Goal: Transaction & Acquisition: Purchase product/service

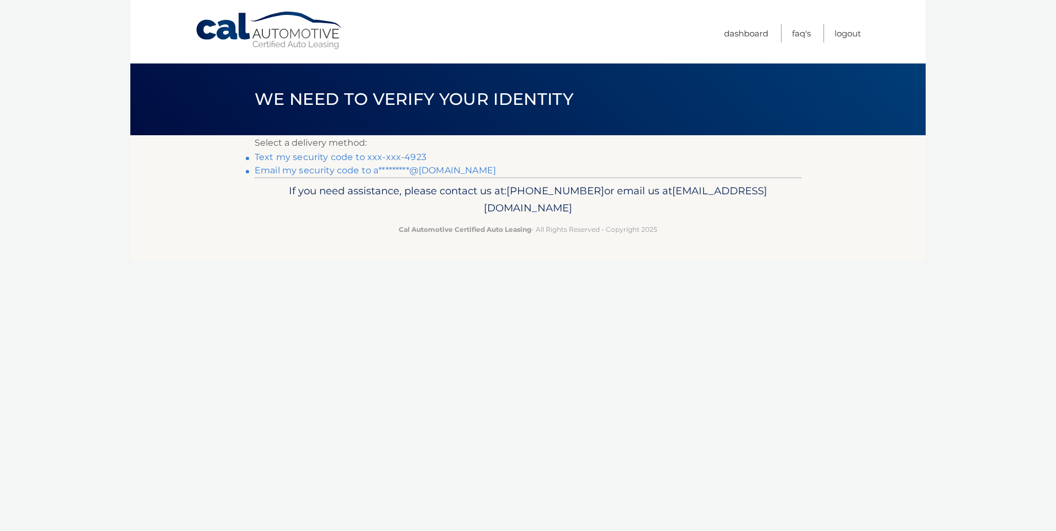
click at [405, 158] on link "Text my security code to xxx-xxx-4923" at bounding box center [341, 157] width 172 height 10
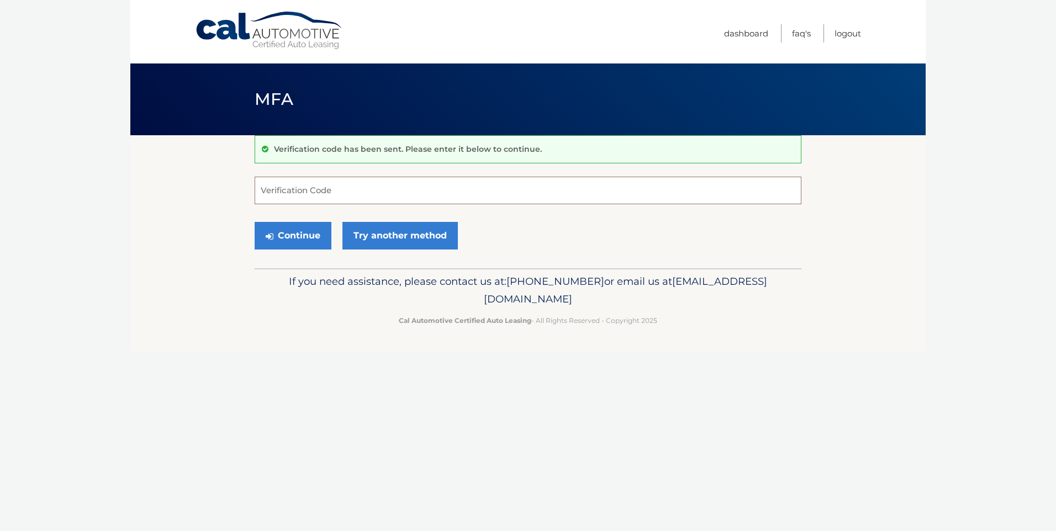
click at [309, 194] on input "Verification Code" at bounding box center [528, 191] width 547 height 28
click at [286, 193] on input "4478586" at bounding box center [528, 191] width 547 height 28
type input "447586"
click at [270, 234] on icon "submit" at bounding box center [270, 236] width 8 height 9
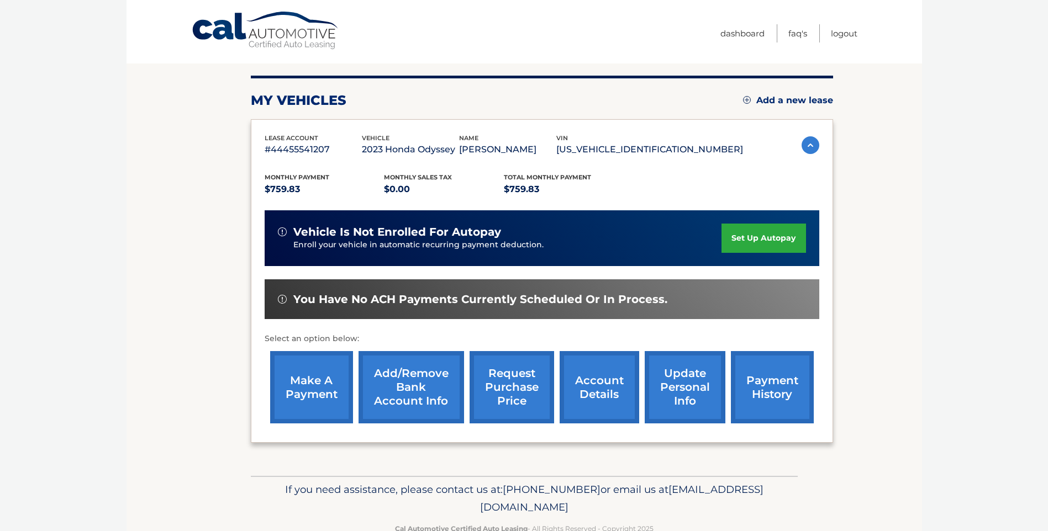
scroll to position [110, 0]
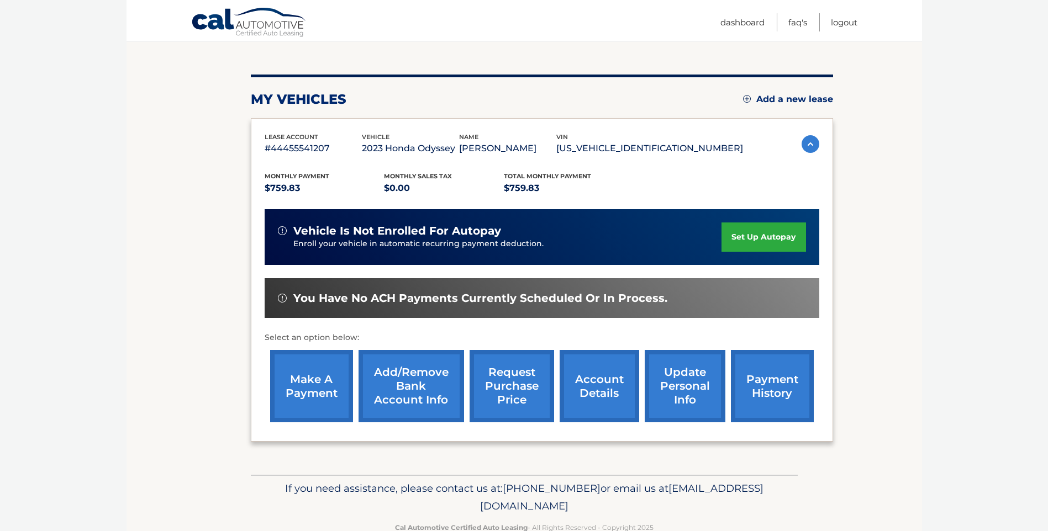
click at [590, 379] on link "account details" at bounding box center [599, 386] width 80 height 72
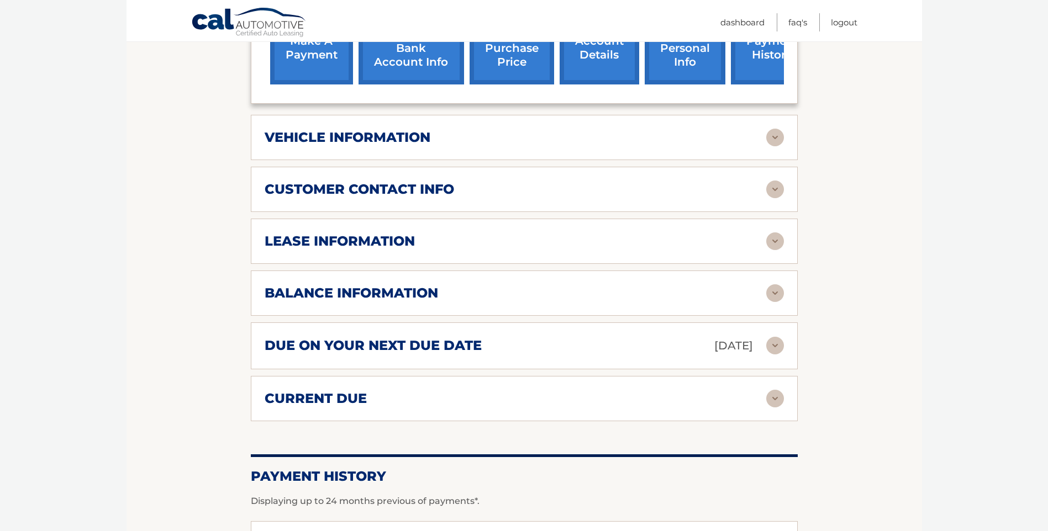
scroll to position [497, 0]
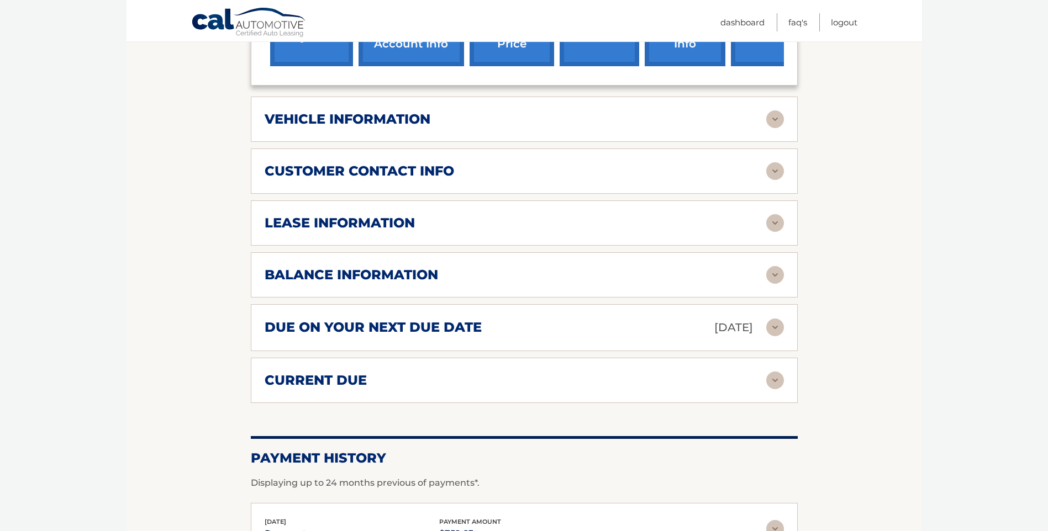
click at [774, 319] on img at bounding box center [775, 328] width 18 height 18
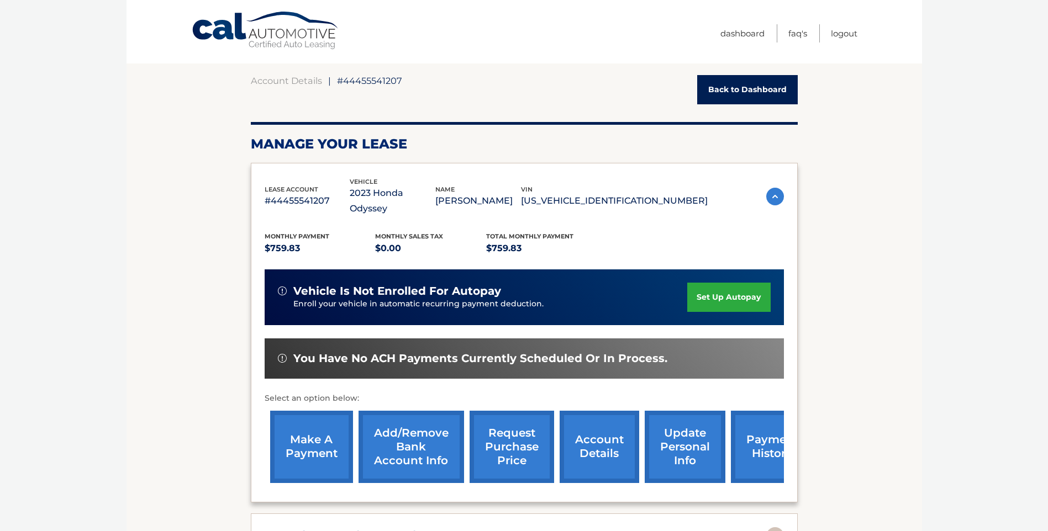
scroll to position [166, 0]
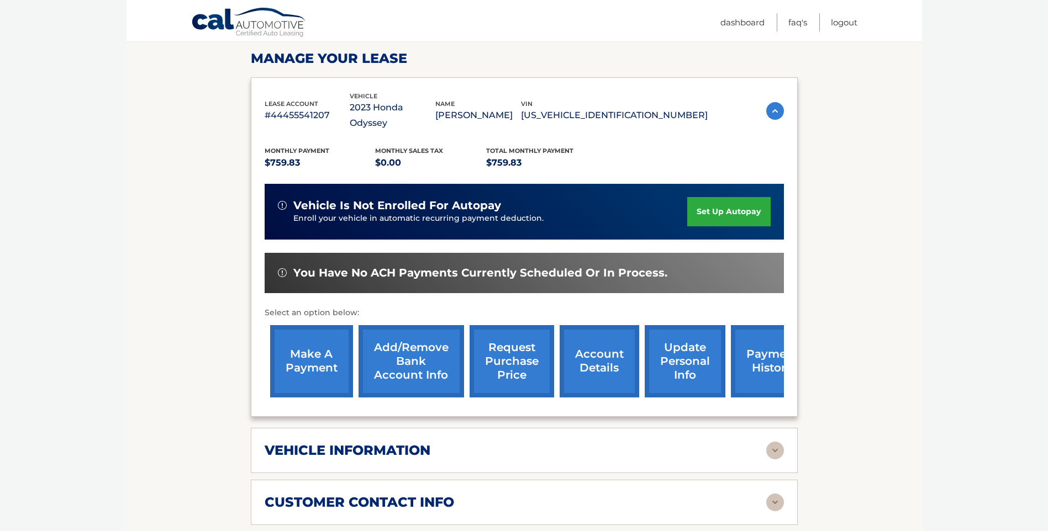
click at [324, 359] on link "make a payment" at bounding box center [311, 361] width 83 height 72
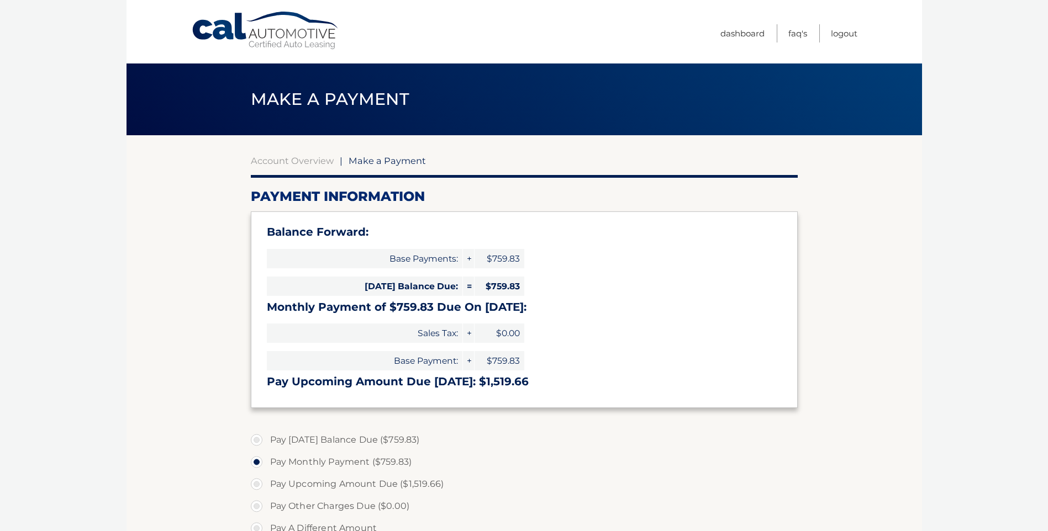
select select "NjBhNmZmZTAtZDllOC00MGQ4LWIwMjMtNjgzZDFhZTI3MmE5"
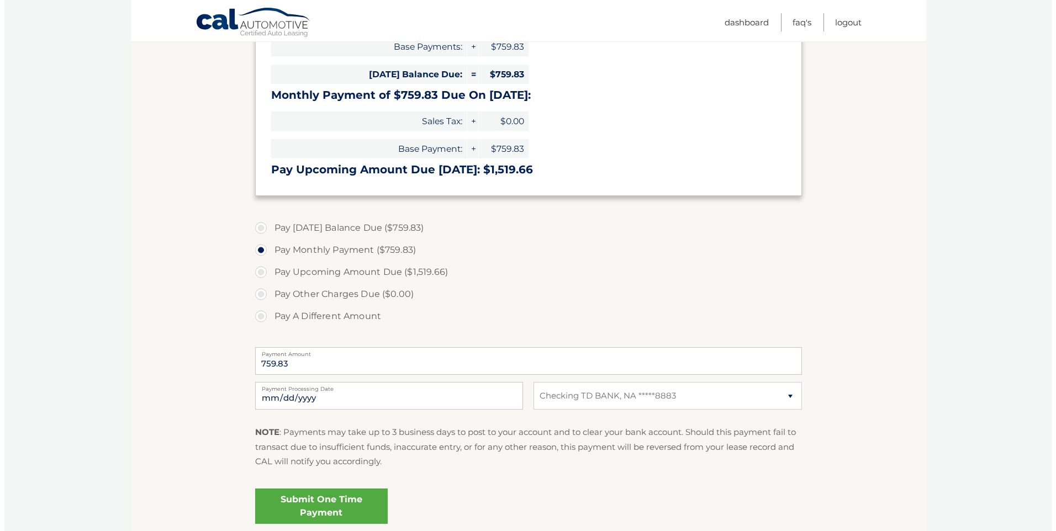
scroll to position [221, 0]
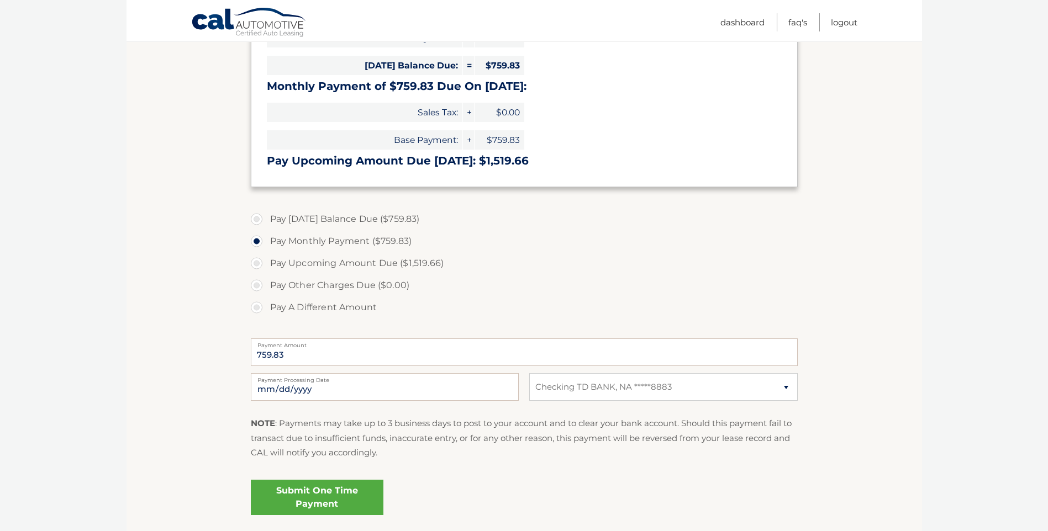
click at [328, 494] on link "Submit One Time Payment" at bounding box center [317, 497] width 133 height 35
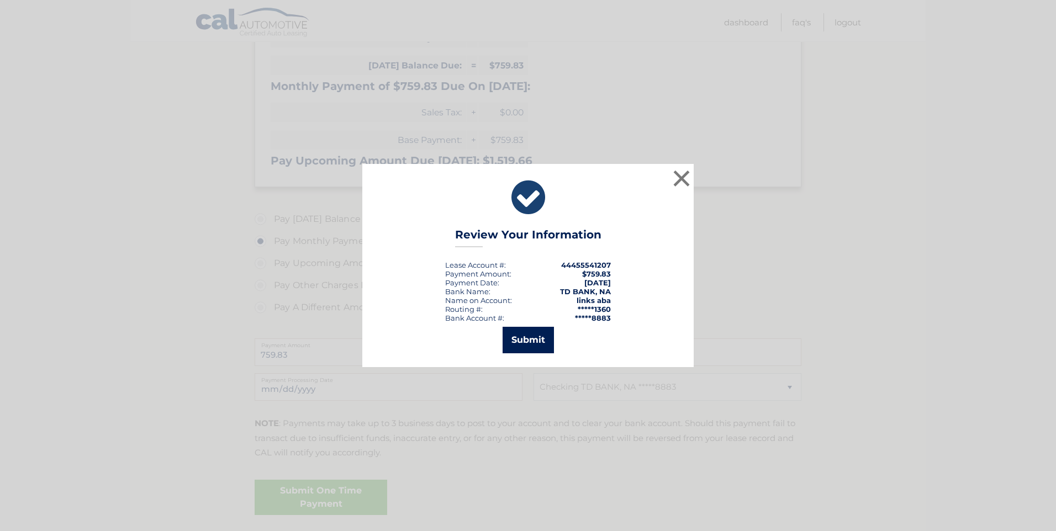
click at [525, 341] on button "Submit" at bounding box center [528, 340] width 51 height 27
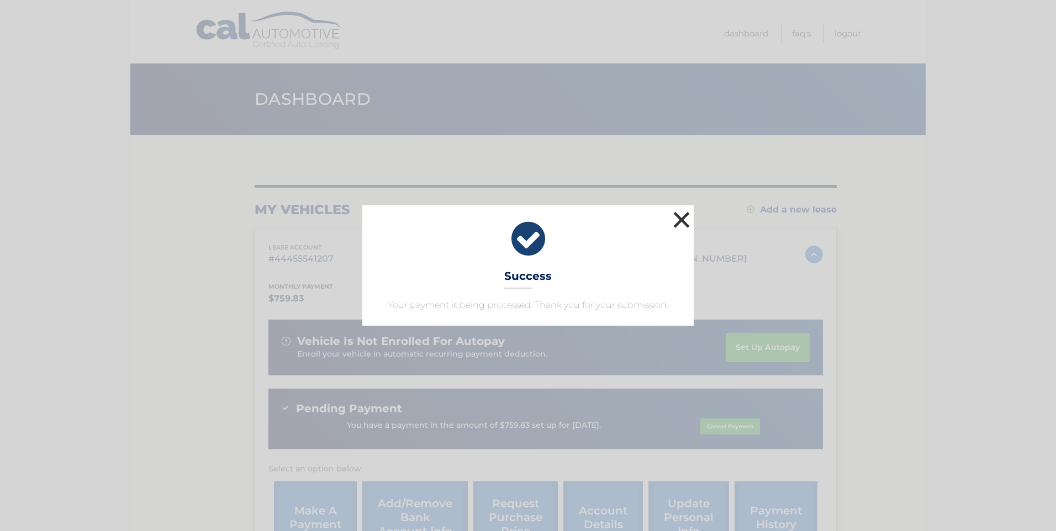
click at [679, 220] on button "×" at bounding box center [681, 220] width 22 height 22
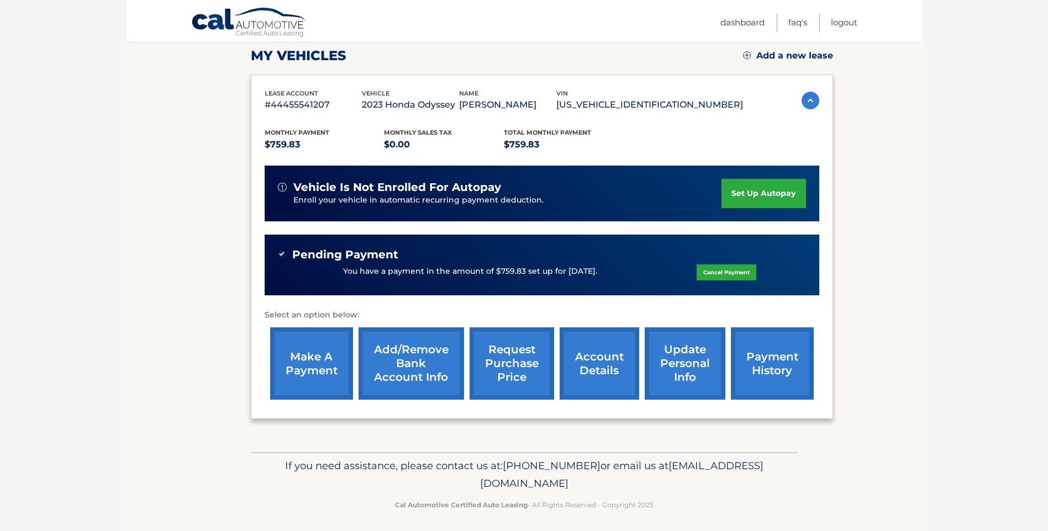
scroll to position [159, 0]
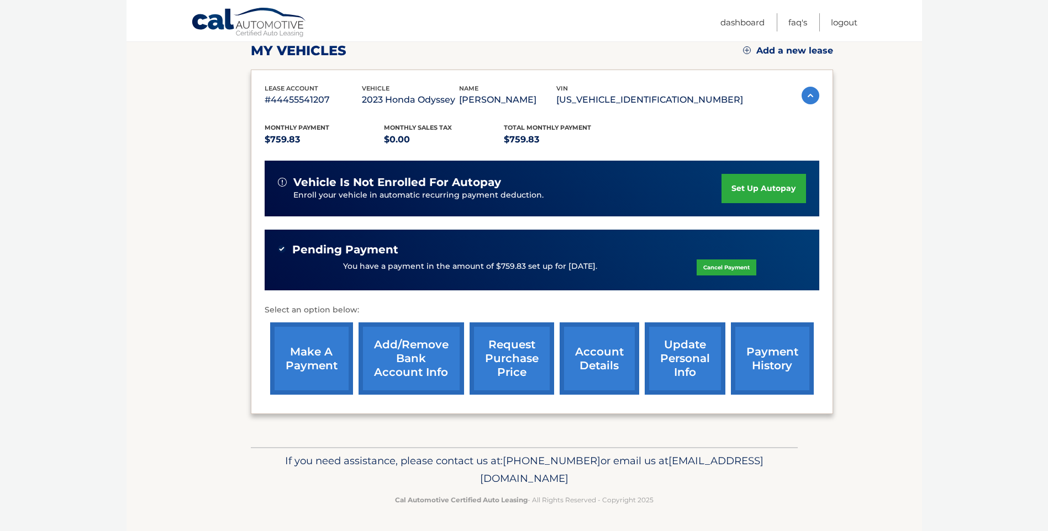
click at [777, 361] on link "payment history" at bounding box center [772, 359] width 83 height 72
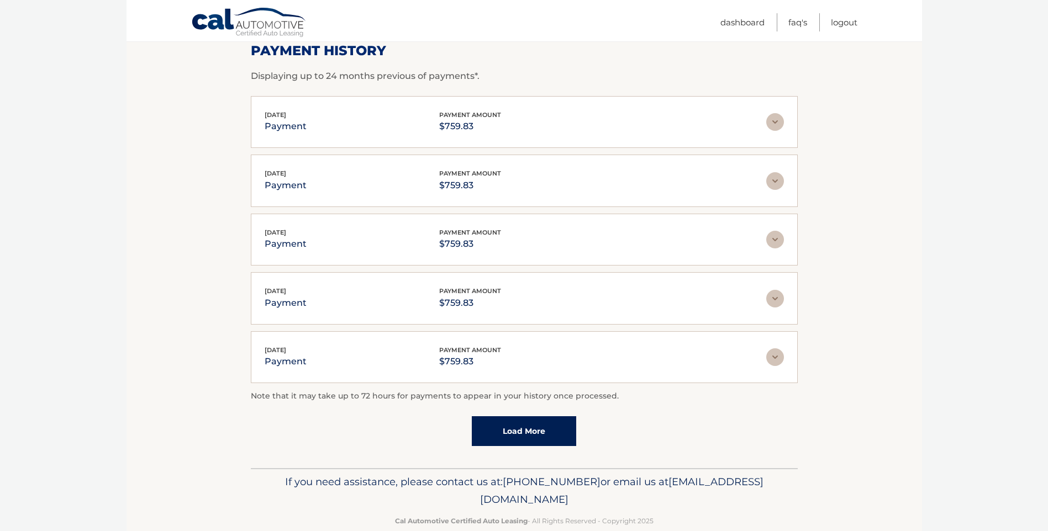
scroll to position [194, 0]
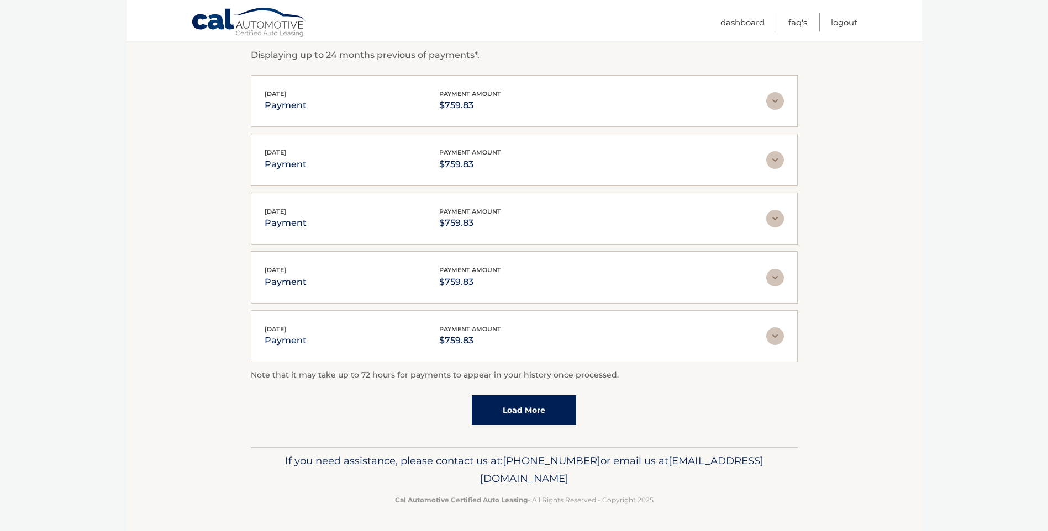
click at [508, 402] on link "Load More" at bounding box center [524, 410] width 104 height 30
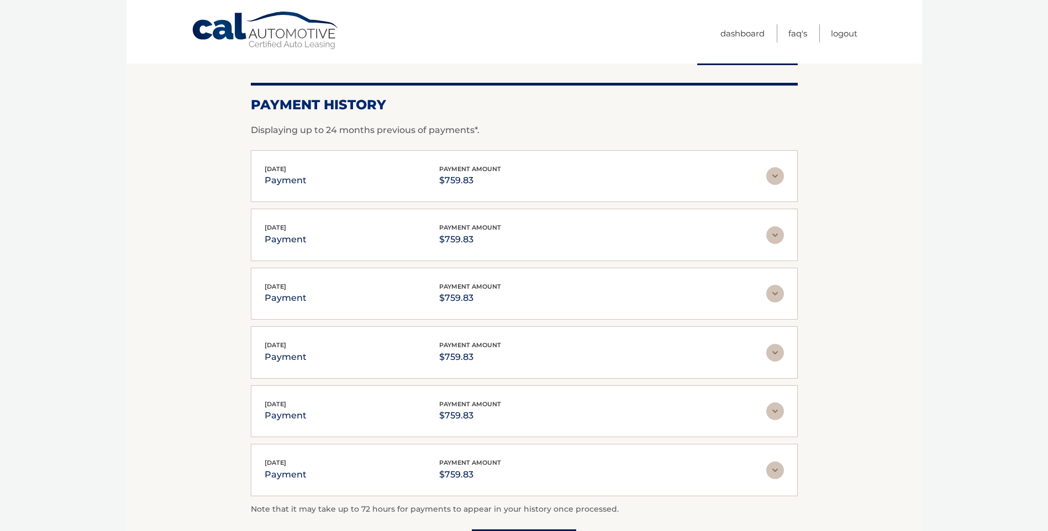
scroll to position [0, 0]
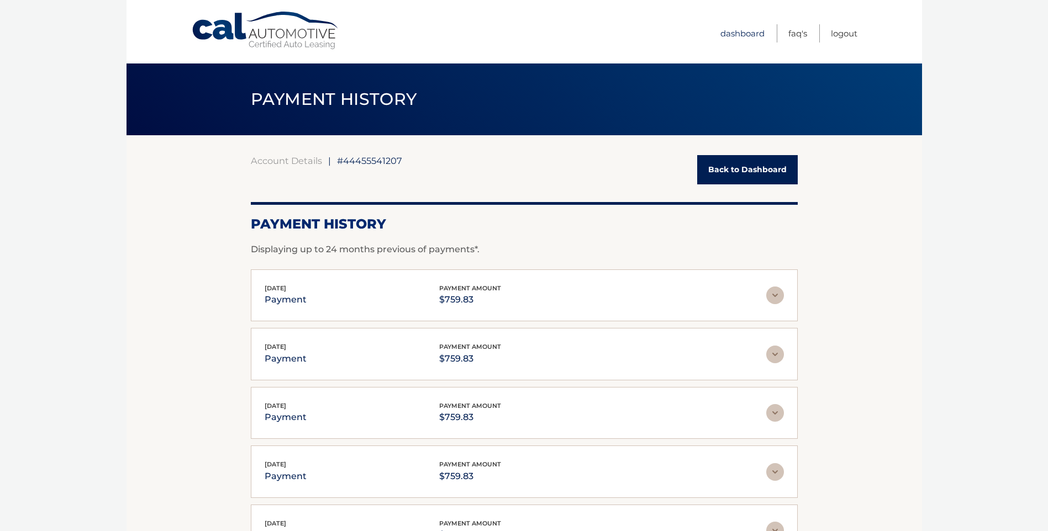
click at [733, 33] on link "Dashboard" at bounding box center [742, 33] width 44 height 18
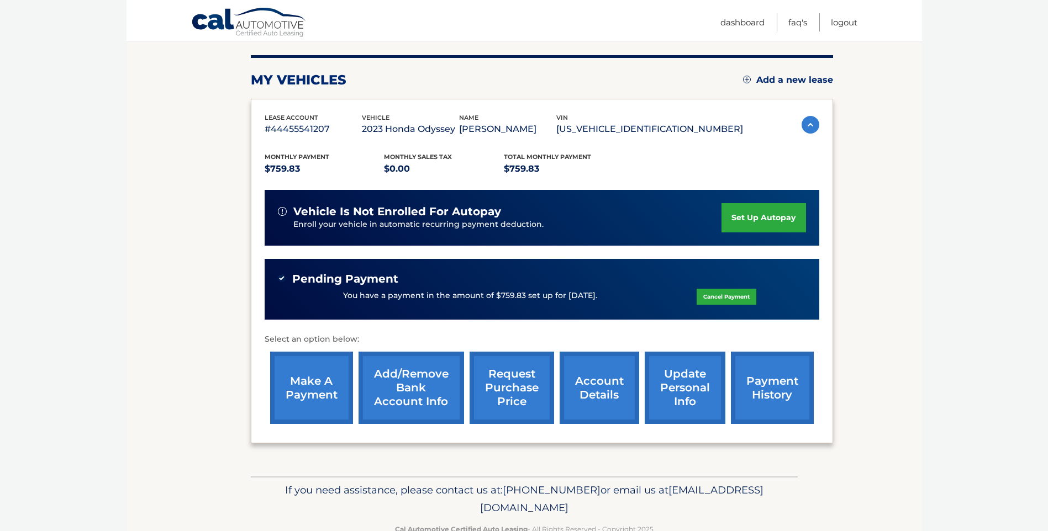
scroll to position [159, 0]
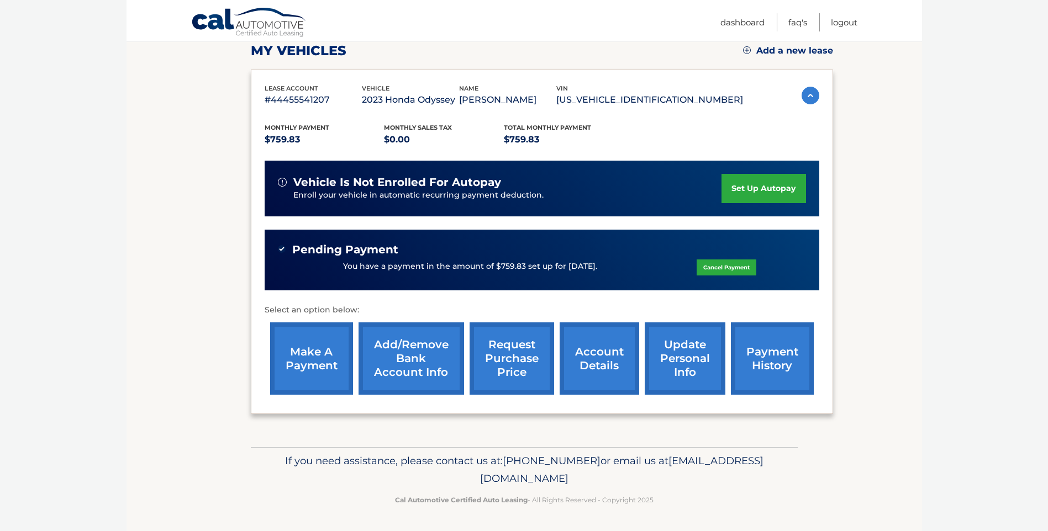
click at [594, 346] on link "account details" at bounding box center [599, 359] width 80 height 72
click at [591, 350] on link "account details" at bounding box center [599, 359] width 80 height 72
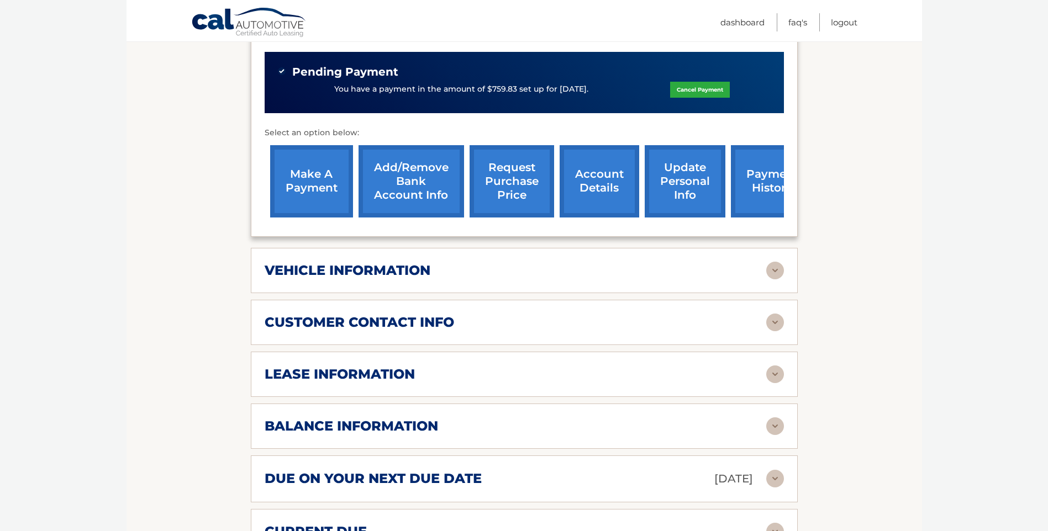
scroll to position [387, 0]
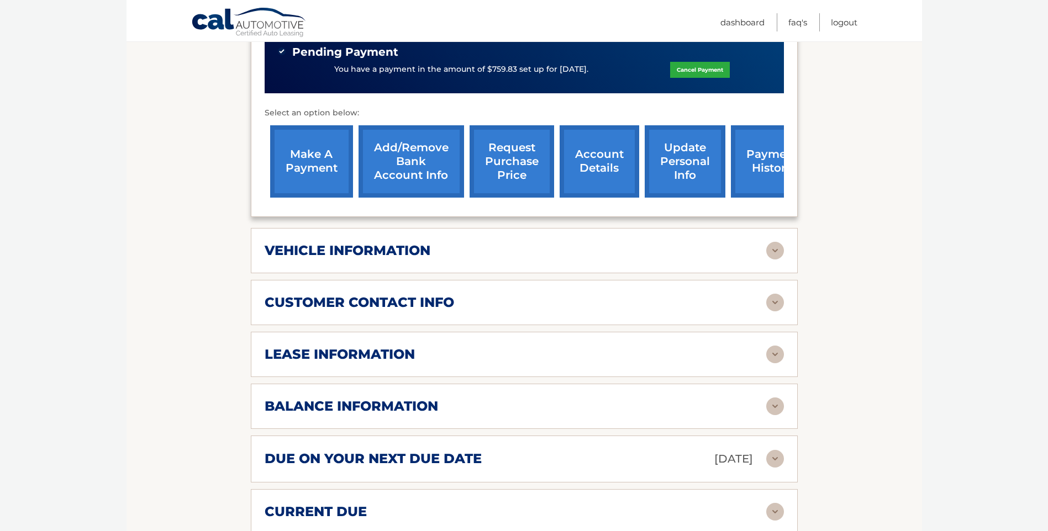
click at [773, 346] on img at bounding box center [775, 355] width 18 height 18
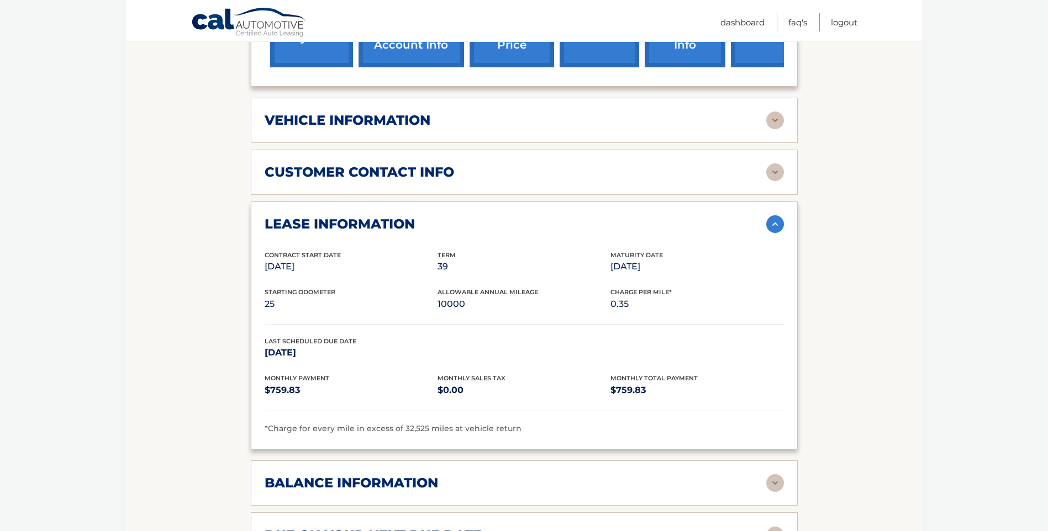
scroll to position [552, 0]
